Goal: Transaction & Acquisition: Purchase product/service

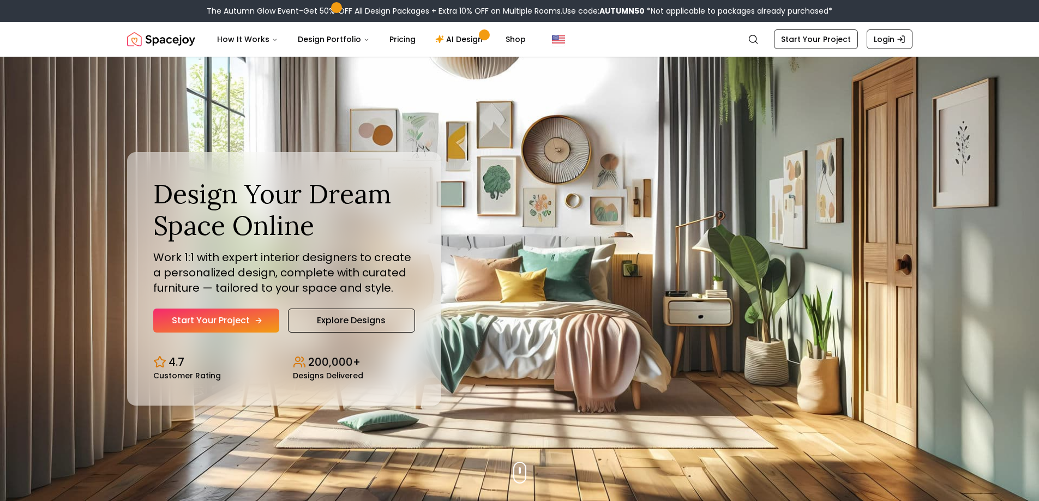
click at [234, 322] on link "Start Your Project" at bounding box center [216, 321] width 126 height 24
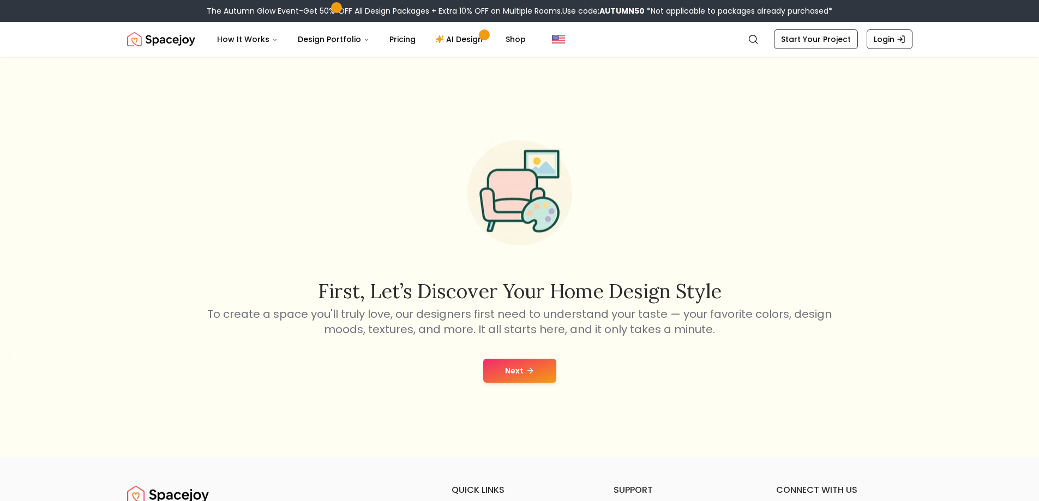
click at [535, 371] on button "Next" at bounding box center [519, 371] width 73 height 24
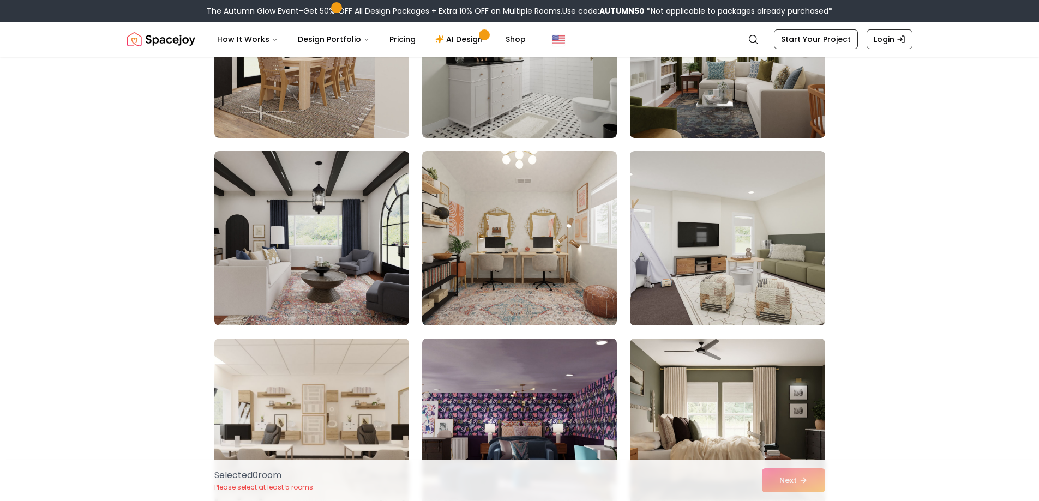
scroll to position [4307, 0]
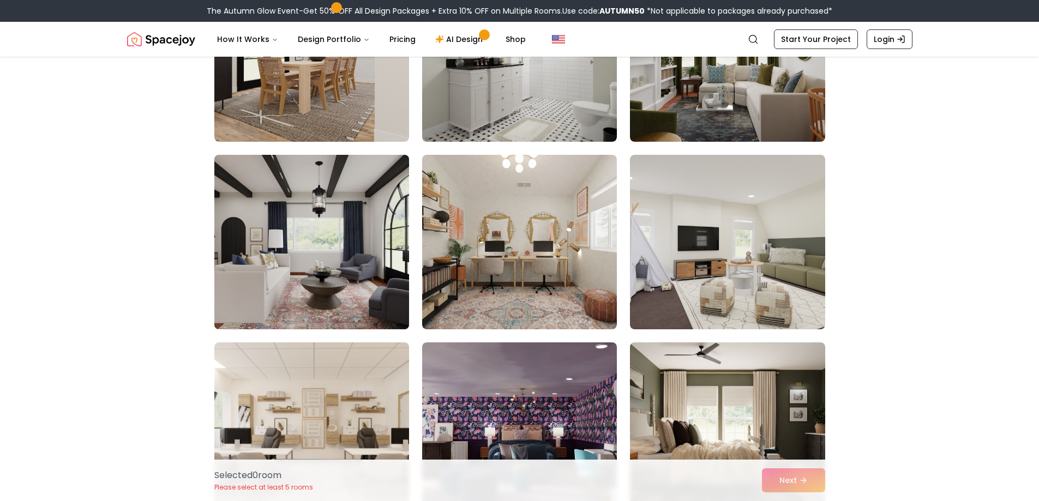
click at [272, 238] on img at bounding box center [311, 241] width 204 height 183
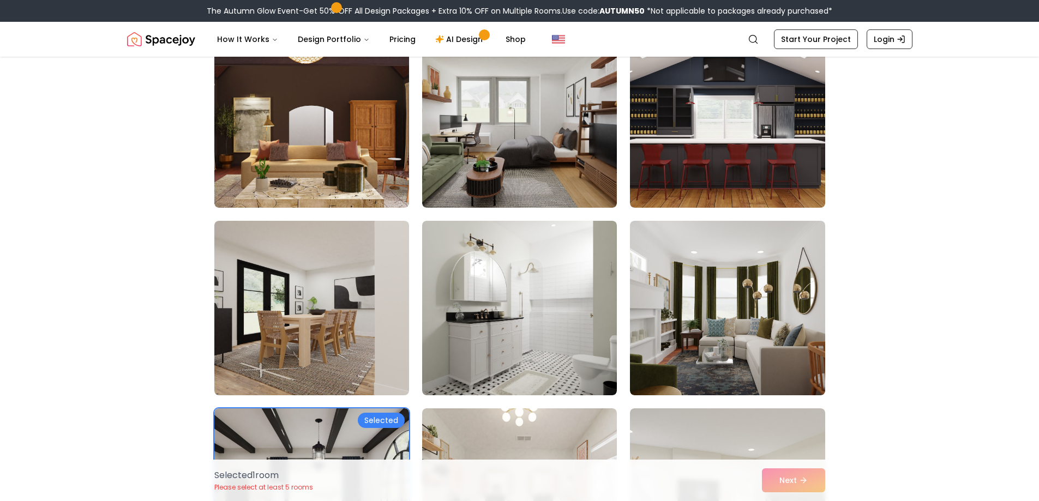
scroll to position [4034, 0]
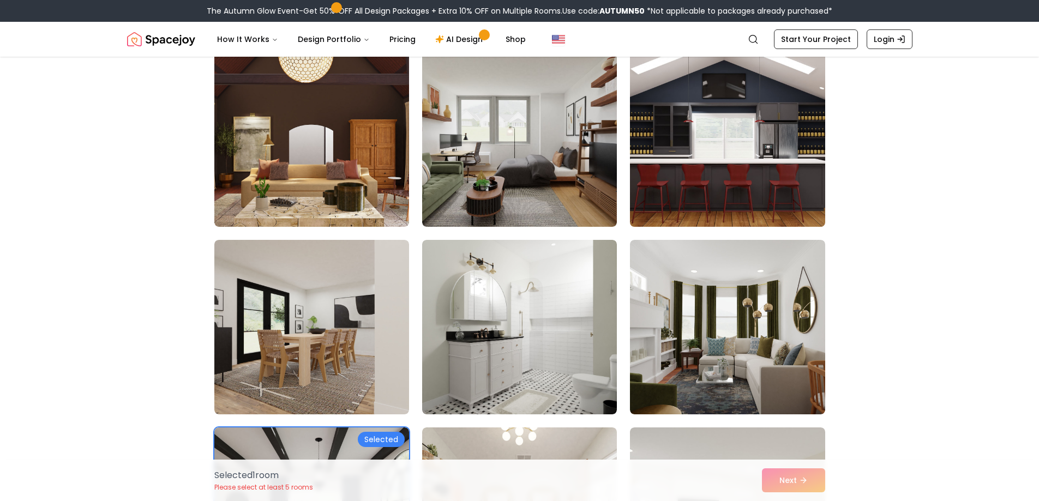
click at [750, 177] on img at bounding box center [727, 139] width 204 height 183
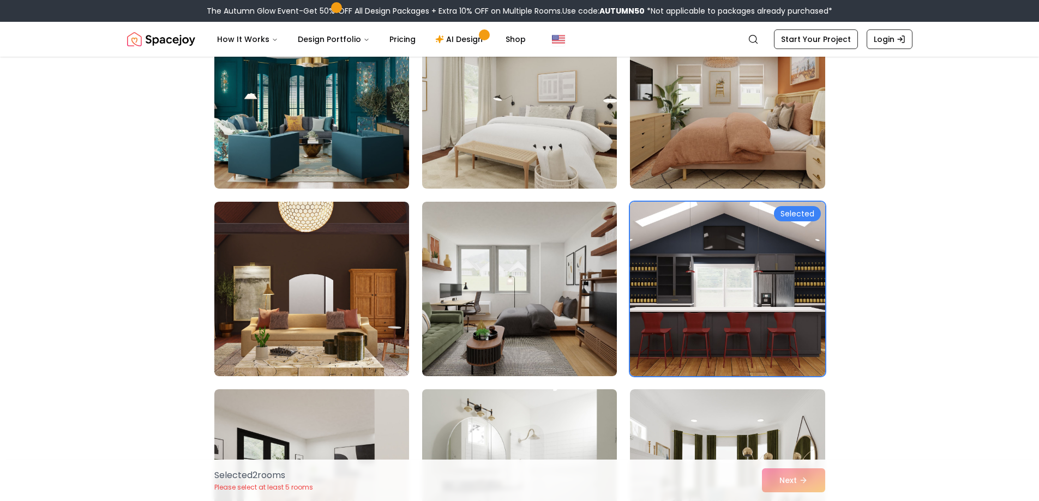
scroll to position [3816, 0]
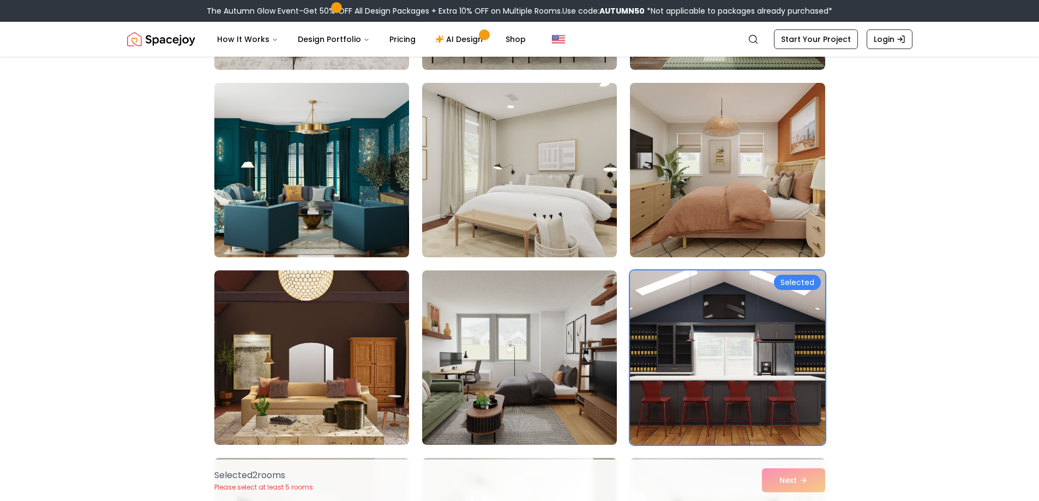
click at [367, 178] on img at bounding box center [311, 170] width 204 height 183
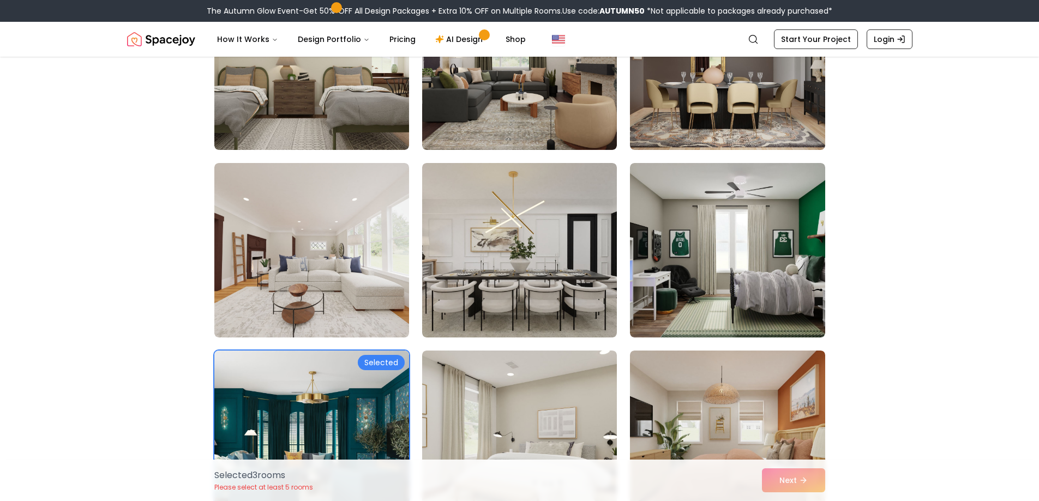
scroll to position [3544, 0]
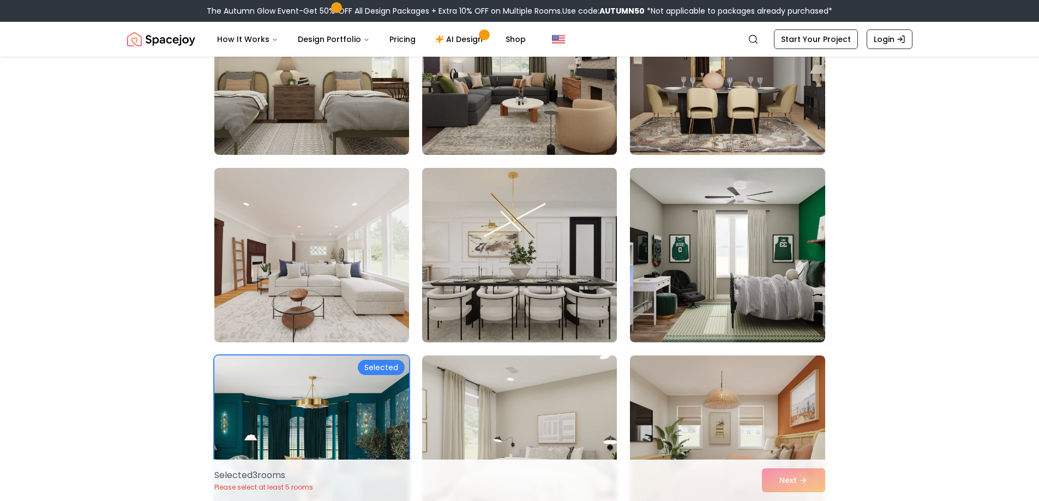
click at [572, 257] on img at bounding box center [519, 255] width 204 height 183
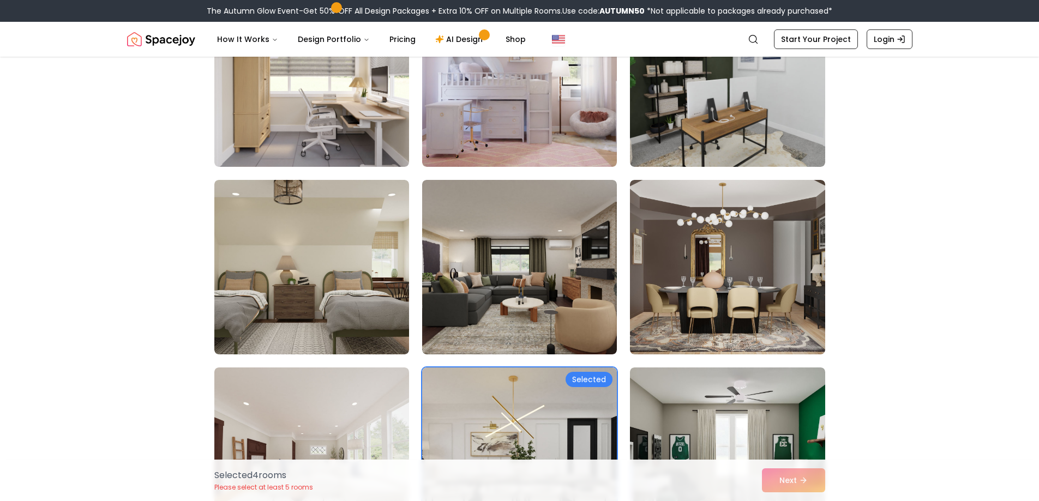
scroll to position [3326, 0]
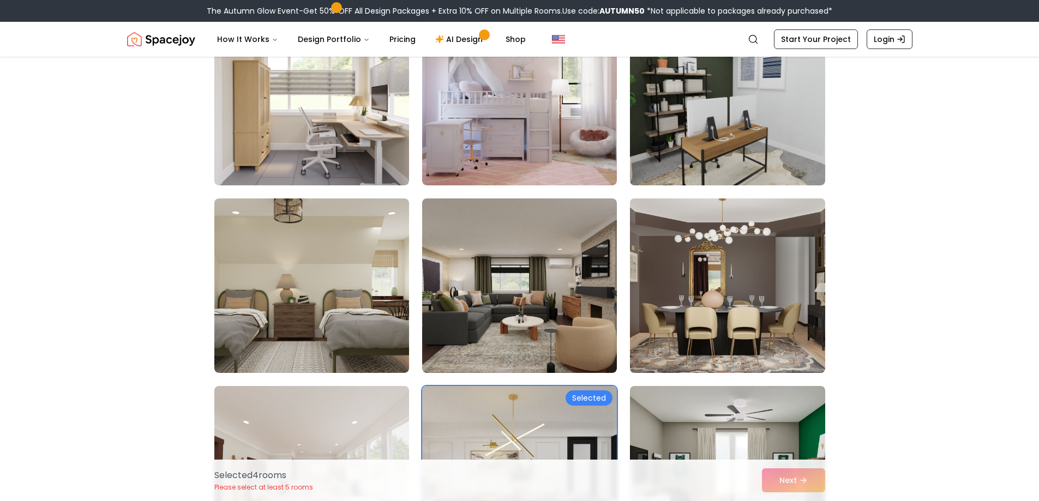
click at [762, 292] on img at bounding box center [727, 285] width 204 height 183
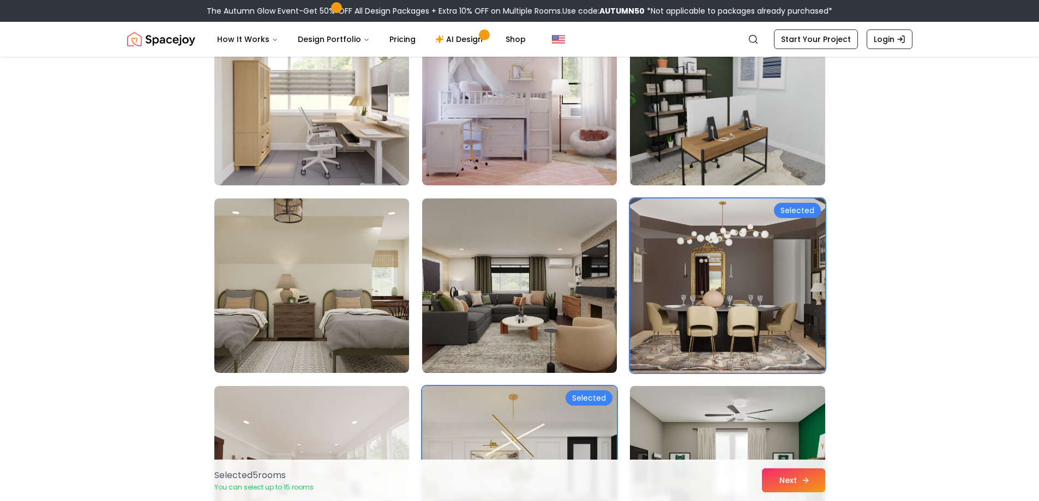
click at [791, 479] on button "Next" at bounding box center [793, 480] width 63 height 24
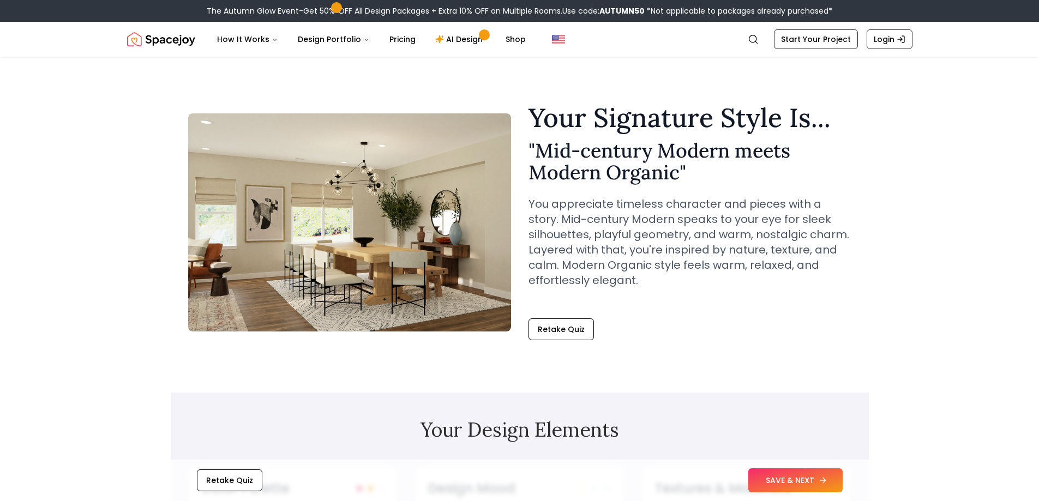
click at [798, 484] on button "SAVE & NEXT" at bounding box center [795, 480] width 94 height 24
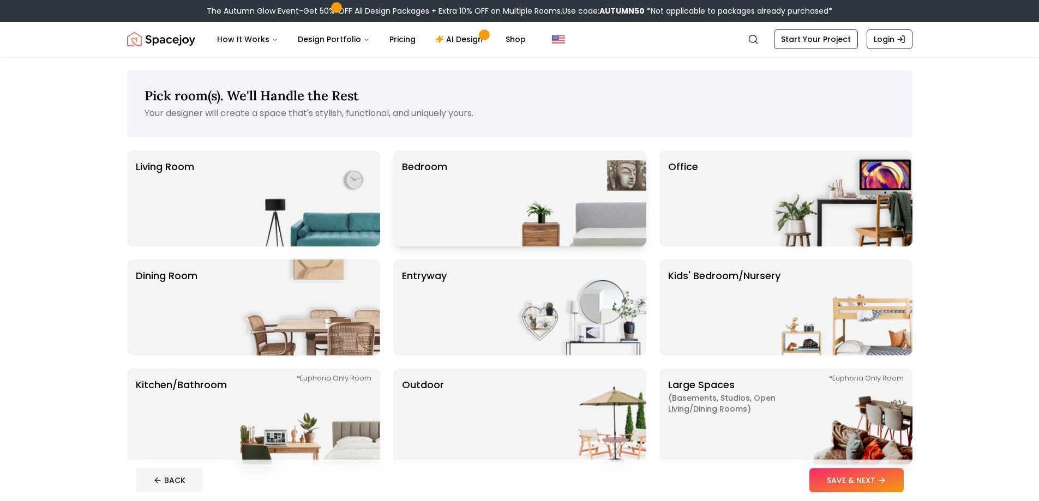
click at [558, 206] on img at bounding box center [576, 198] width 140 height 96
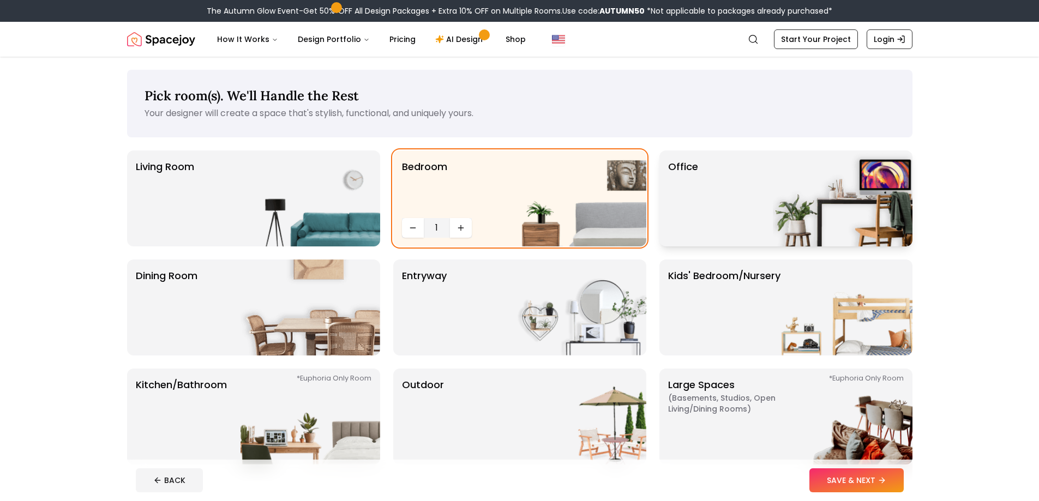
click at [737, 218] on div "Office" at bounding box center [785, 198] width 253 height 96
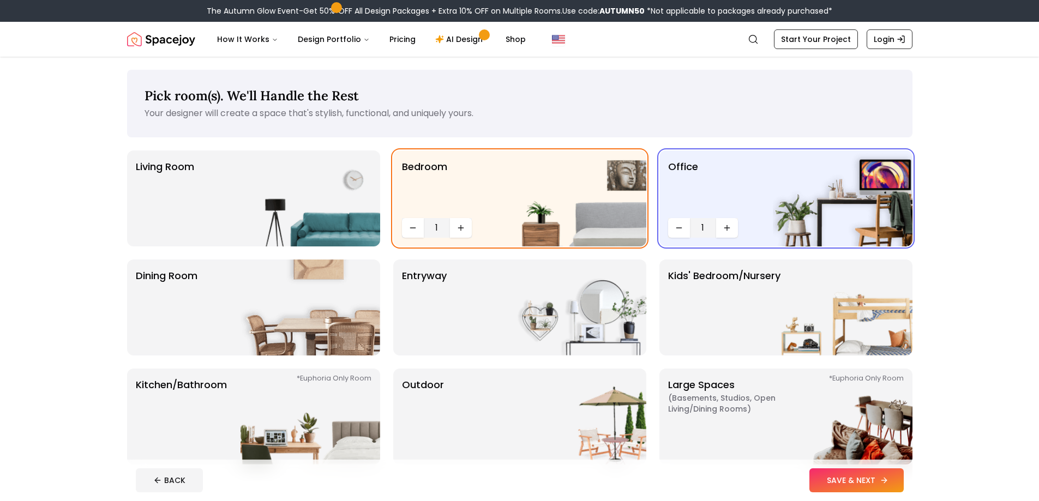
click at [868, 485] on button "SAVE & NEXT" at bounding box center [856, 480] width 94 height 24
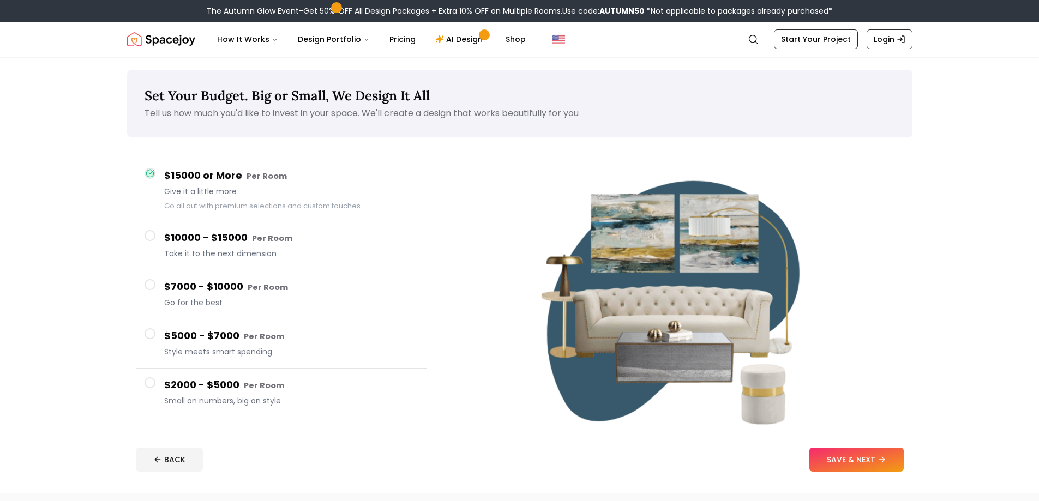
click at [229, 392] on h4 "$2000 - $5000 Per Room" at bounding box center [291, 385] width 254 height 16
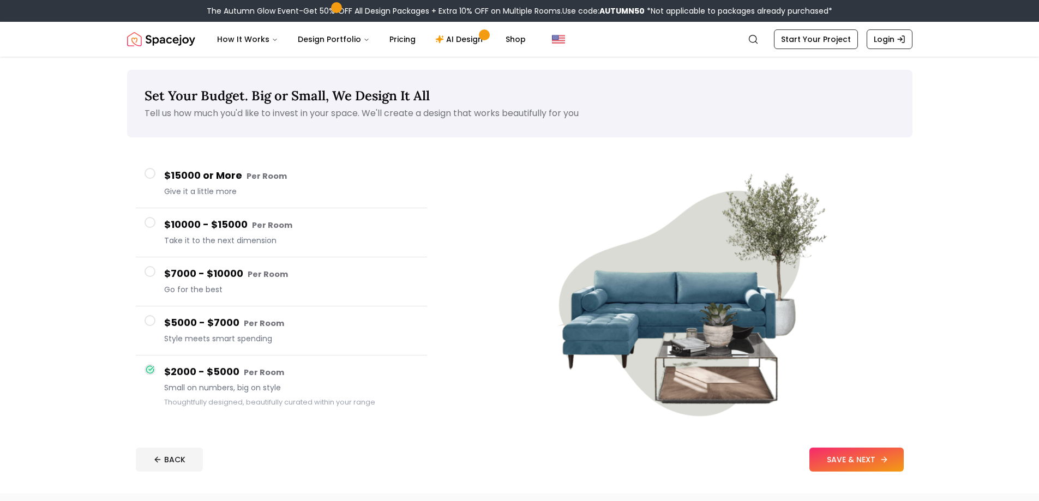
click at [843, 464] on button "SAVE & NEXT" at bounding box center [856, 460] width 94 height 24
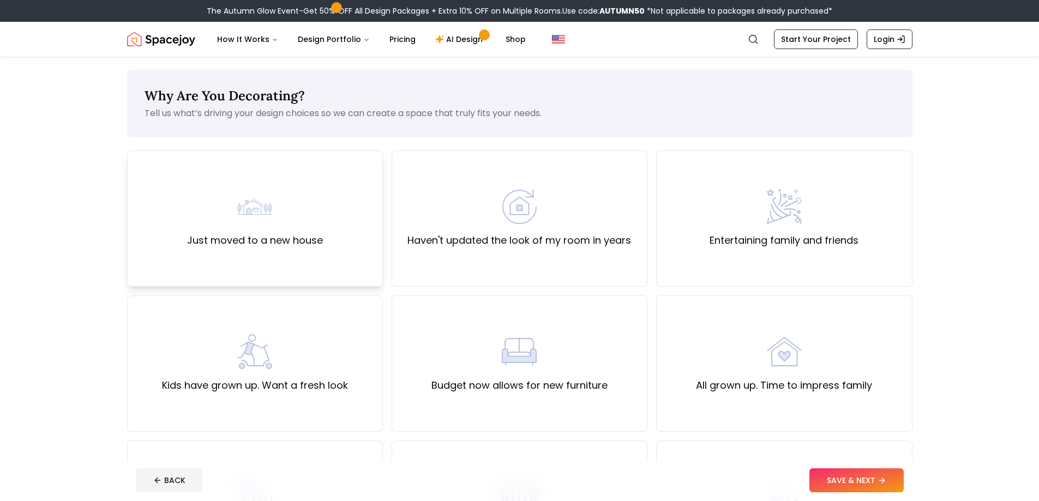
click at [280, 224] on div "Just moved to a new house" at bounding box center [255, 218] width 136 height 59
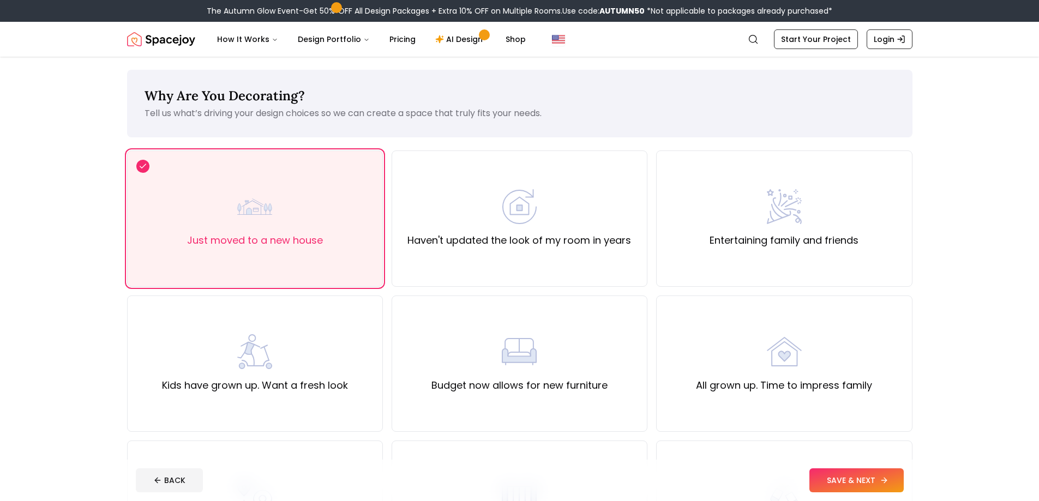
click at [855, 485] on button "SAVE & NEXT" at bounding box center [856, 480] width 94 height 24
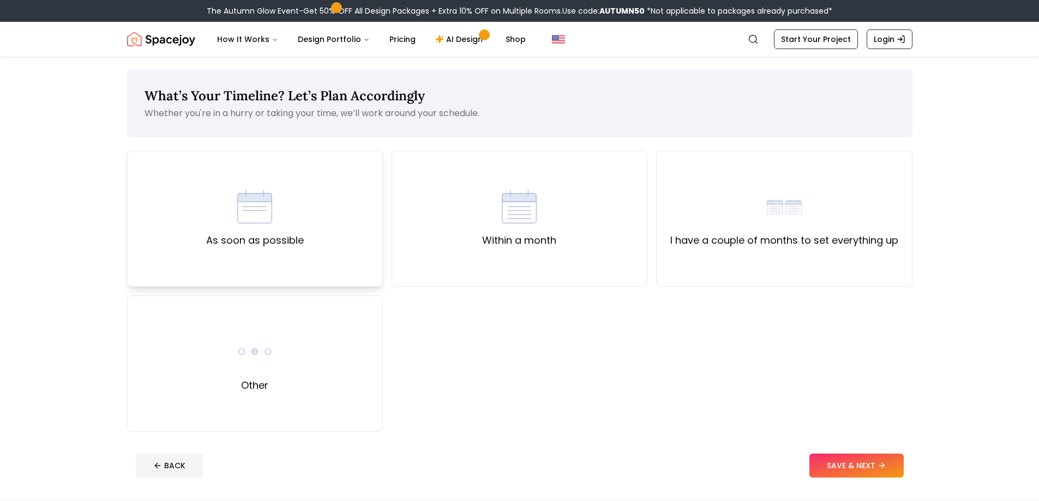
click at [252, 220] on img at bounding box center [254, 206] width 35 height 35
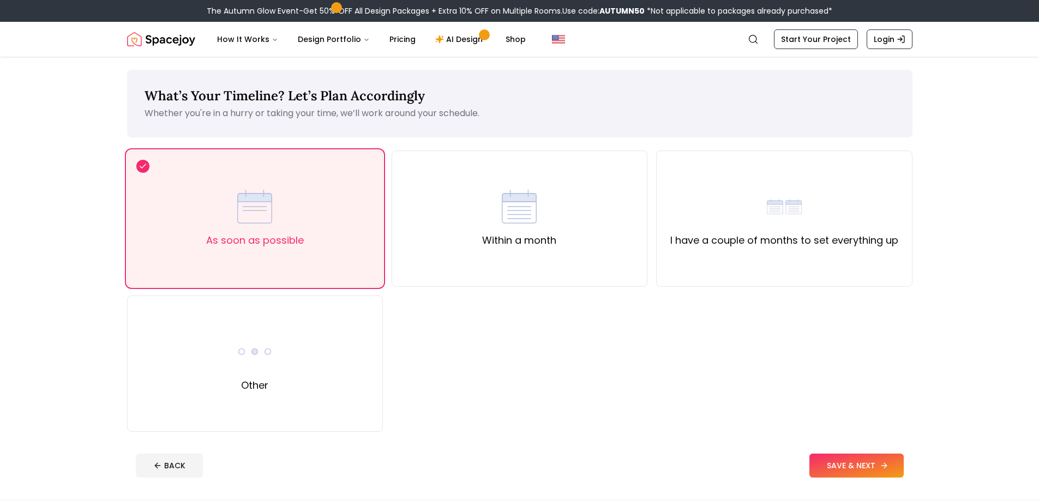
click at [866, 466] on button "SAVE & NEXT" at bounding box center [856, 466] width 94 height 24
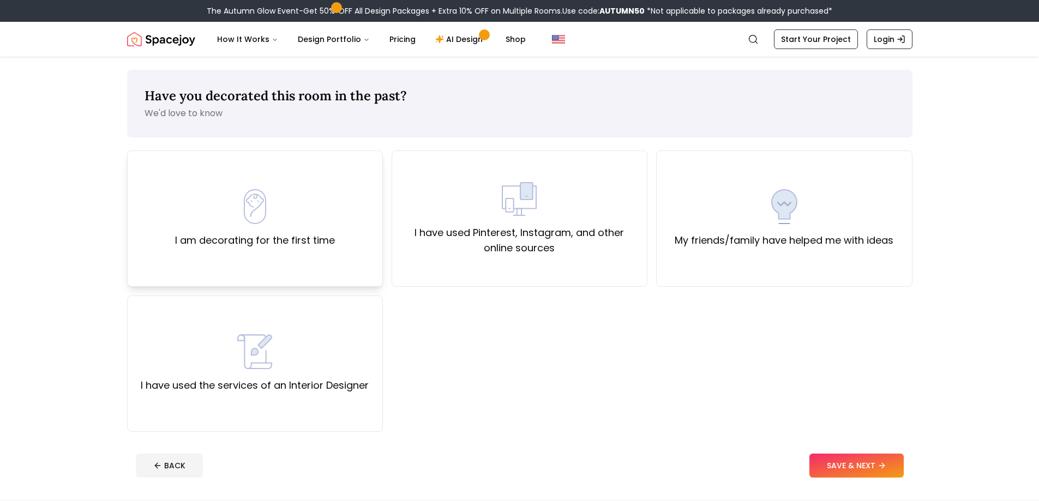
click at [264, 203] on img at bounding box center [254, 206] width 35 height 35
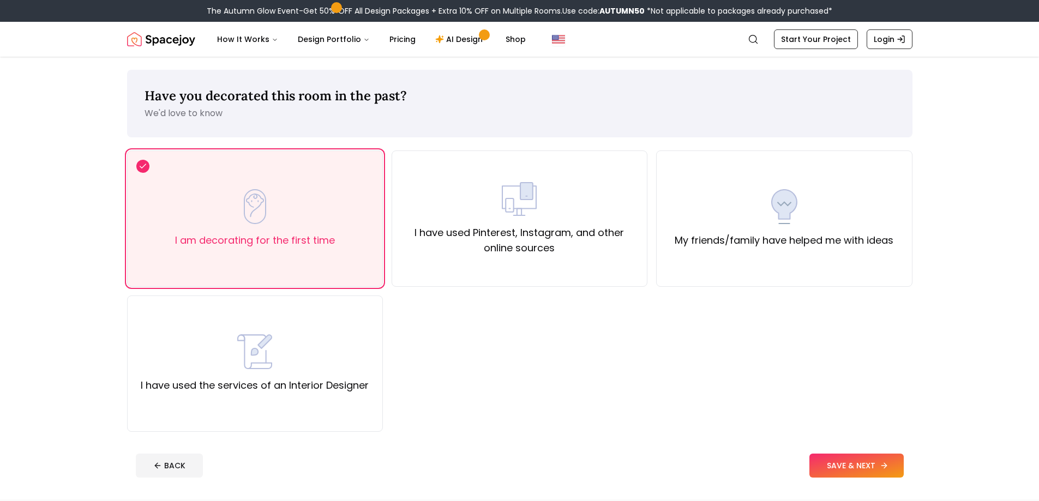
click at [876, 464] on button "SAVE & NEXT" at bounding box center [856, 466] width 94 height 24
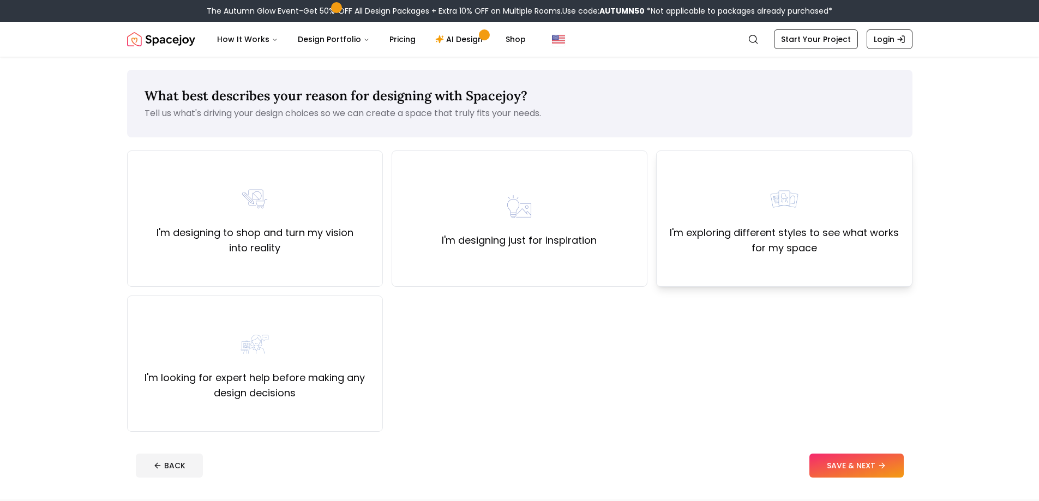
click at [793, 227] on label "I'm exploring different styles to see what works for my space" at bounding box center [783, 240] width 237 height 31
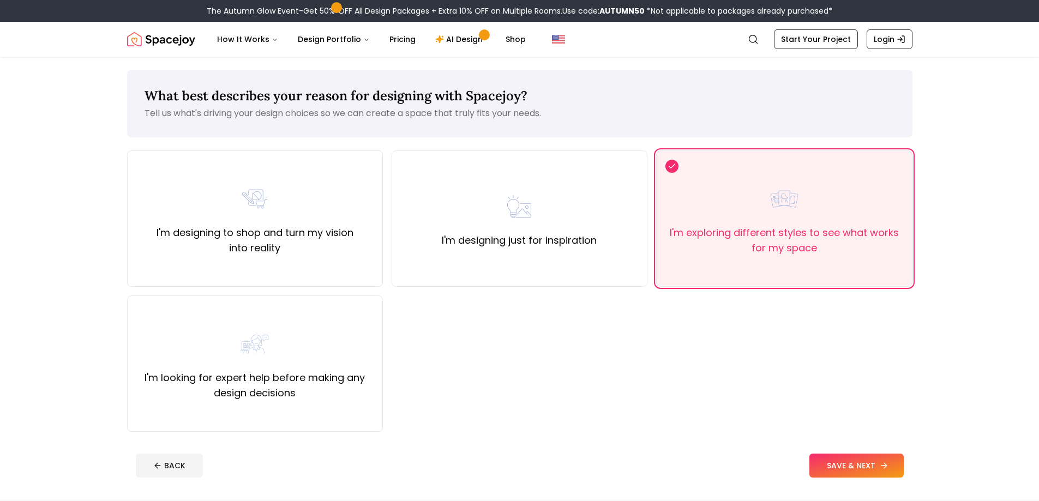
click at [860, 464] on button "SAVE & NEXT" at bounding box center [856, 466] width 94 height 24
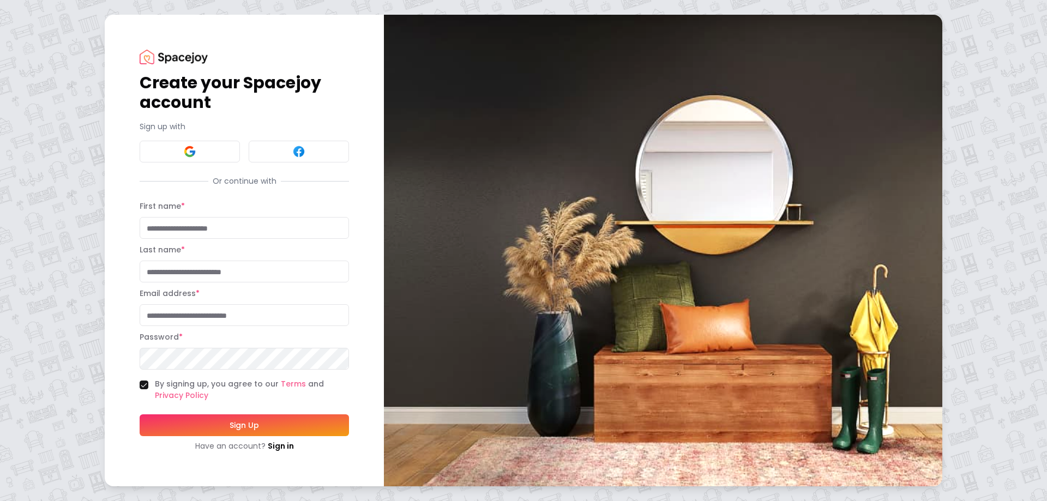
click at [187, 225] on input "First name *" at bounding box center [244, 228] width 209 height 22
type input "******"
type input "**********"
click at [275, 426] on button "Sign Up" at bounding box center [244, 425] width 209 height 22
